Goal: Task Accomplishment & Management: Use online tool/utility

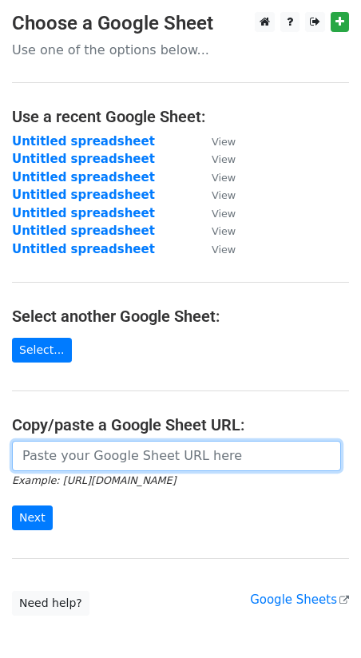
click at [101, 450] on input "url" at bounding box center [176, 456] width 329 height 30
paste input "[URL][DOMAIN_NAME]"
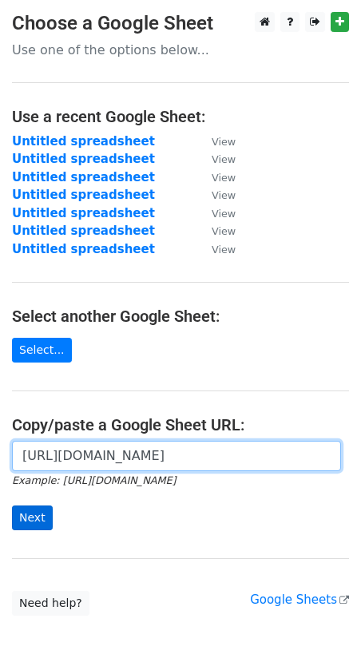
type input "[URL][DOMAIN_NAME]"
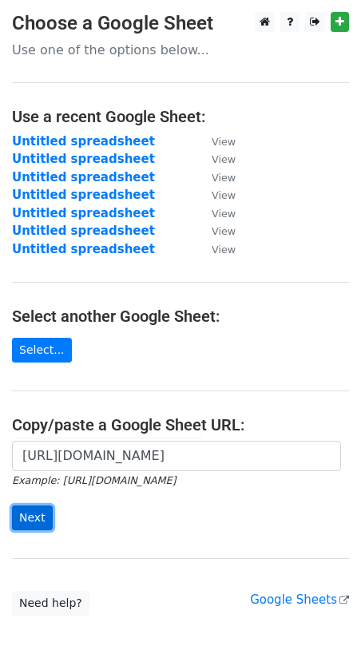
click at [40, 522] on input "Next" at bounding box center [32, 518] width 41 height 25
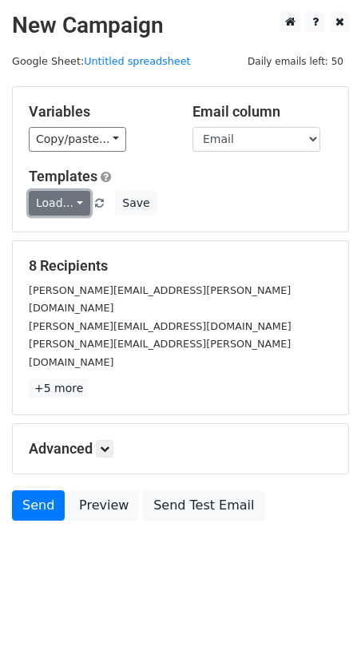
click at [66, 200] on link "Load..." at bounding box center [60, 203] width 62 height 25
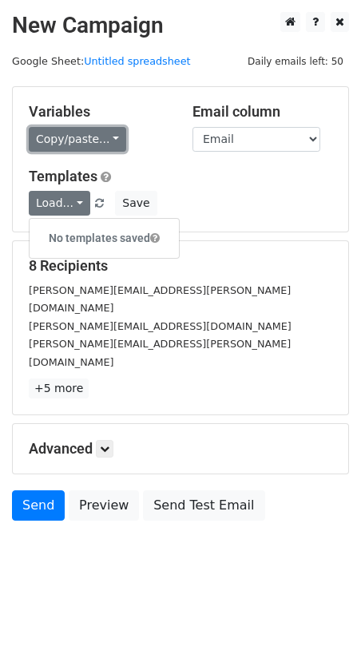
click at [72, 140] on link "Copy/paste..." at bounding box center [77, 139] width 97 height 25
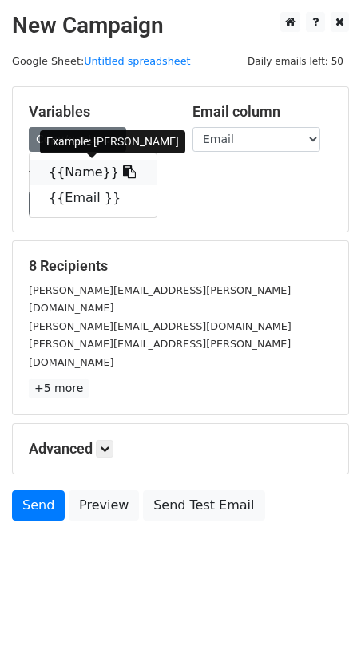
click at [78, 162] on link "{{Name}}" at bounding box center [93, 173] width 127 height 26
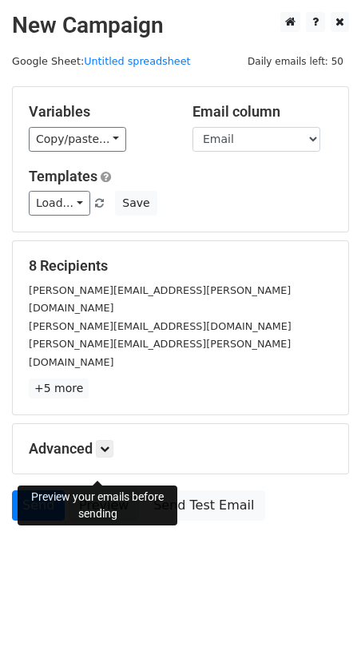
click at [106, 491] on link "Preview" at bounding box center [104, 506] width 70 height 30
click at [49, 491] on link "Send" at bounding box center [38, 506] width 53 height 30
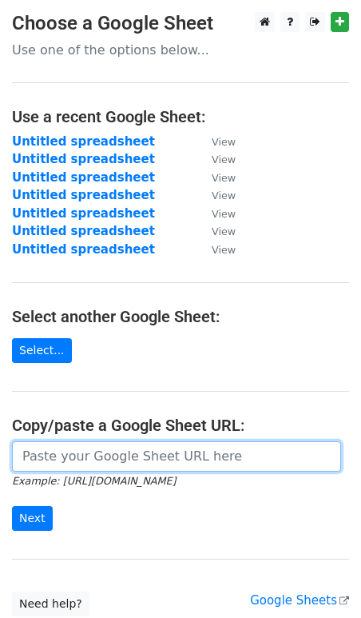
click at [49, 463] on input "url" at bounding box center [176, 456] width 329 height 30
paste input "[URL][DOMAIN_NAME]"
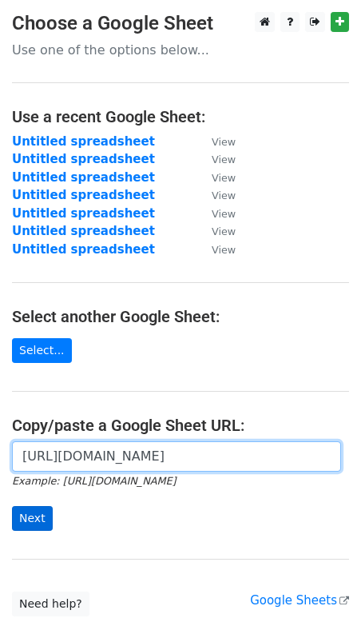
type input "[URL][DOMAIN_NAME]"
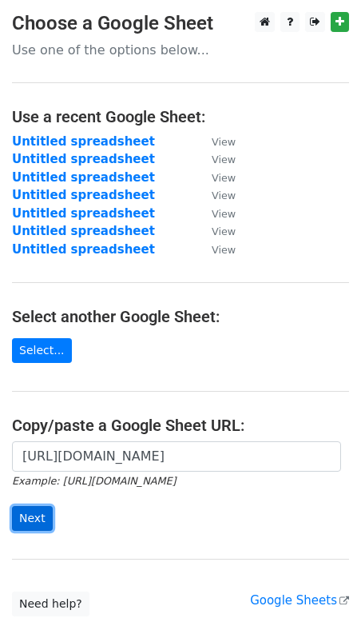
click at [35, 508] on input "Next" at bounding box center [32, 518] width 41 height 25
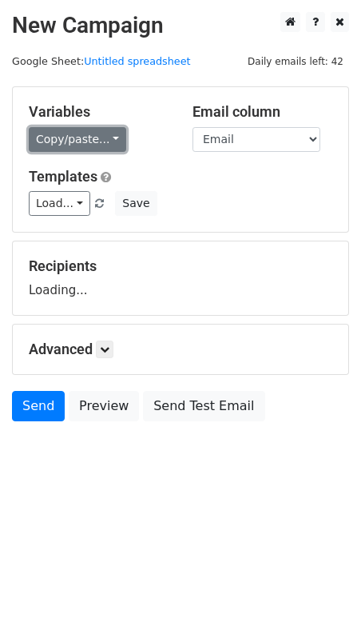
click at [71, 136] on link "Copy/paste..." at bounding box center [77, 139] width 97 height 25
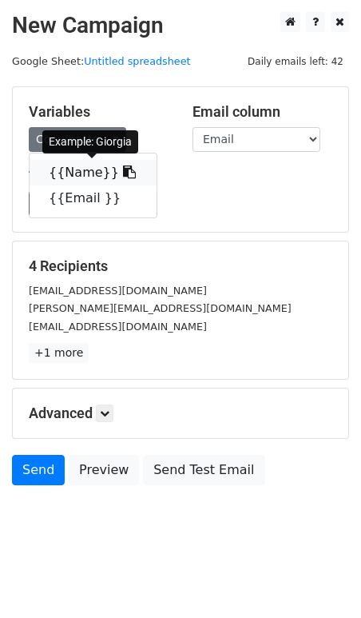
click at [72, 164] on link "{{Name}}" at bounding box center [93, 173] width 127 height 26
